Goal: Entertainment & Leisure: Browse casually

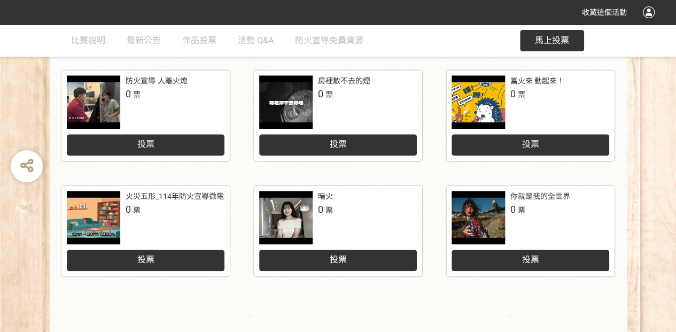
scroll to position [498, 0]
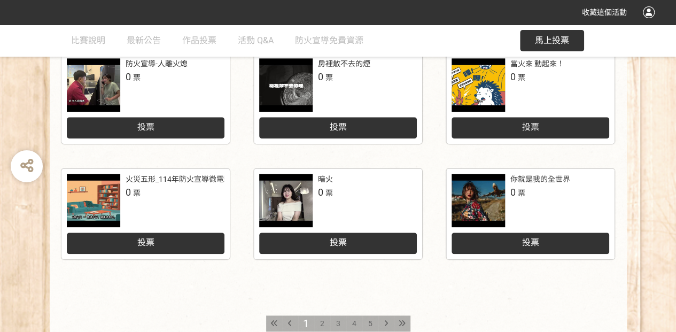
click at [285, 193] on div at bounding box center [285, 200] width 53 height 53
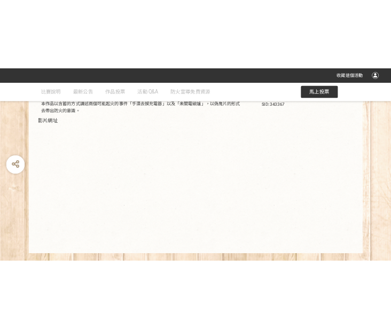
scroll to position [214, 0]
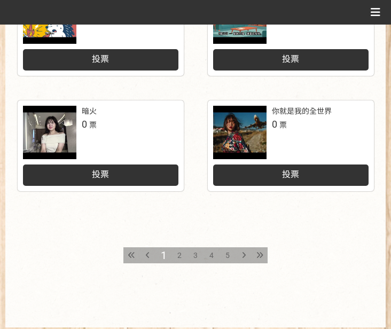
scroll to position [748, 0]
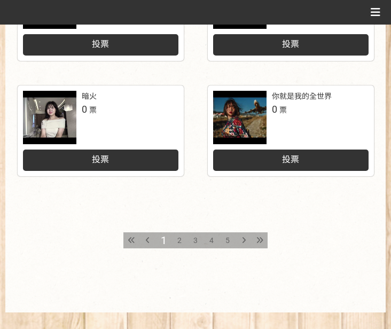
click at [178, 236] on span "2" at bounding box center [179, 240] width 4 height 9
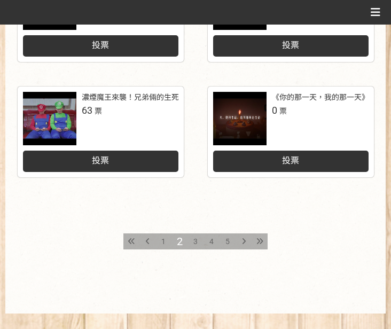
scroll to position [748, 0]
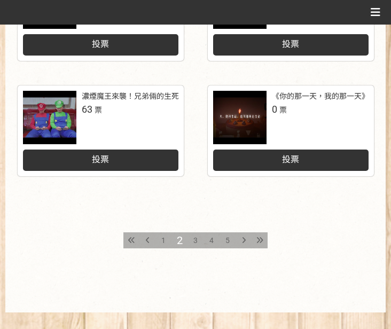
click at [193, 239] on div "3" at bounding box center [195, 240] width 16 height 16
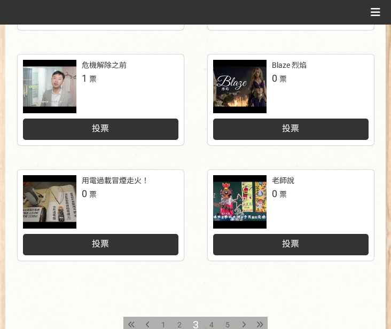
scroll to position [676, 0]
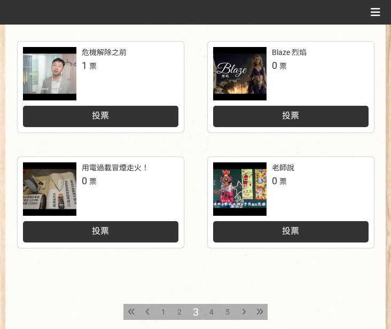
click at [208, 310] on div "4" at bounding box center [211, 312] width 16 height 16
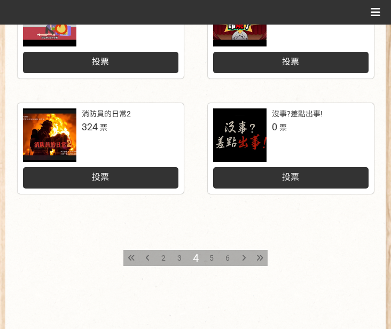
scroll to position [766, 0]
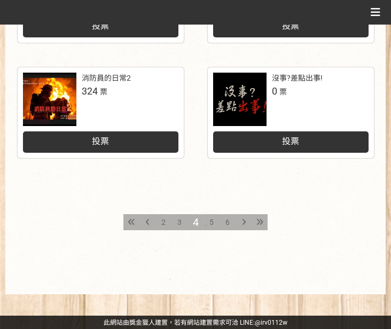
click at [209, 216] on div "5" at bounding box center [211, 222] width 16 height 16
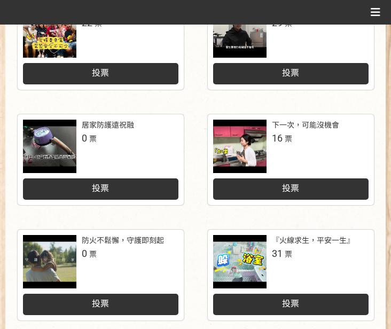
scroll to position [641, 0]
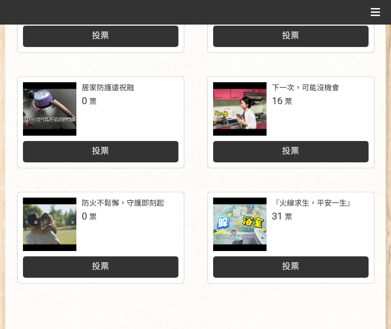
click at [240, 216] on div at bounding box center [239, 224] width 53 height 53
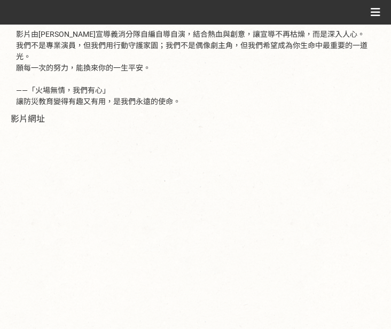
scroll to position [249, 0]
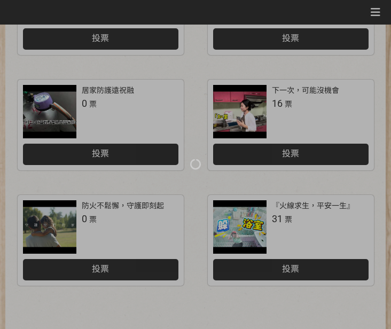
scroll to position [641, 0]
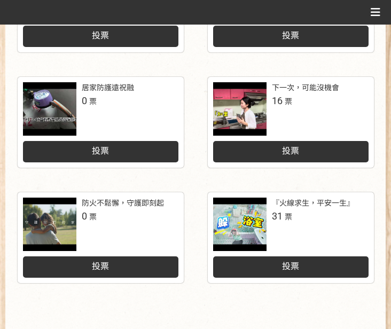
click at [50, 214] on div at bounding box center [49, 224] width 53 height 53
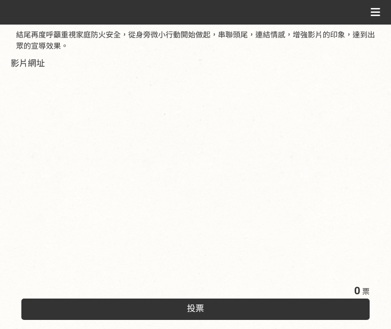
scroll to position [285, 0]
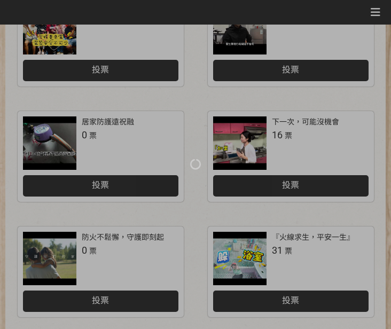
scroll to position [641, 0]
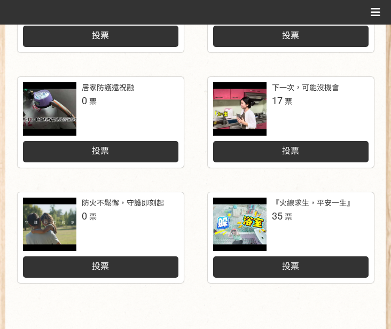
click at [238, 106] on div at bounding box center [239, 108] width 53 height 53
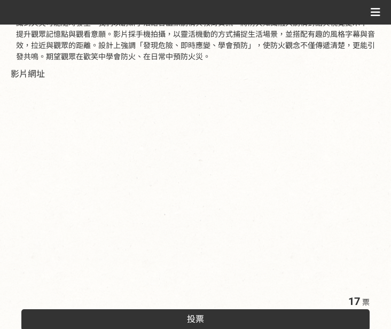
scroll to position [178, 0]
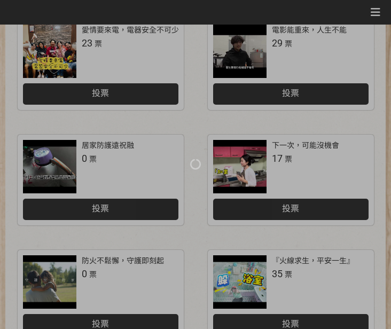
scroll to position [641, 0]
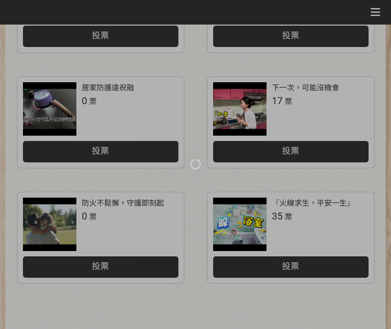
click at [246, 218] on div at bounding box center [195, 164] width 391 height 329
click at [240, 222] on div at bounding box center [195, 164] width 391 height 329
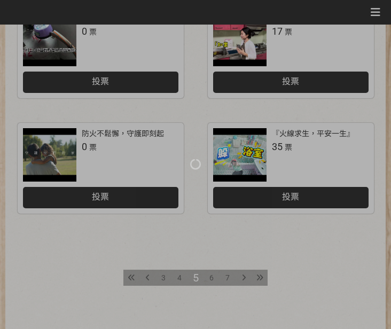
scroll to position [712, 0]
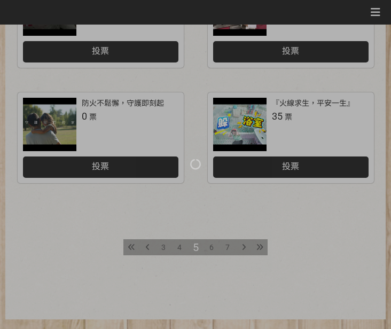
scroll to position [766, 0]
